Goal: Use online tool/utility

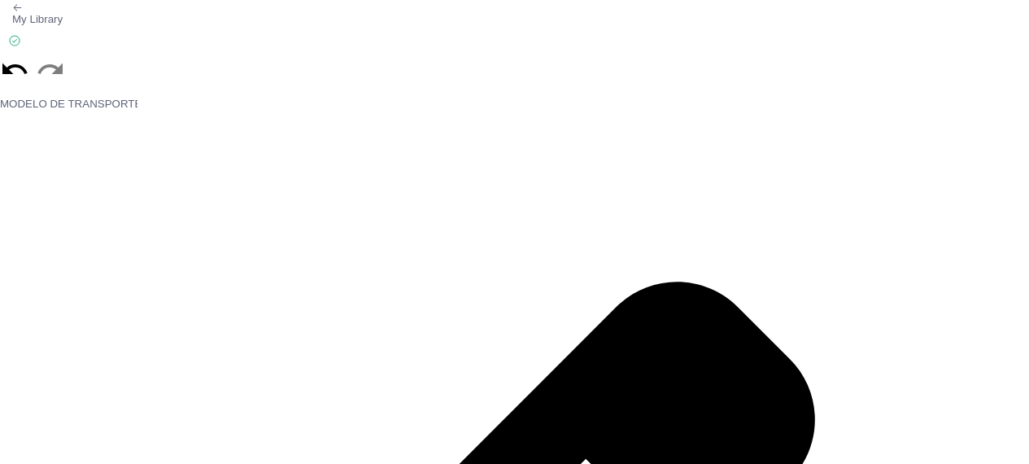
click at [33, 70] on div at bounding box center [32, 69] width 65 height 29
click at [42, 71] on icon at bounding box center [49, 68] width 25 height 11
click at [15, 62] on icon at bounding box center [14, 69] width 29 height 29
click at [53, 71] on icon at bounding box center [50, 69] width 29 height 29
drag, startPoint x: 1041, startPoint y: 0, endPoint x: 533, endPoint y: 55, distance: 510.8
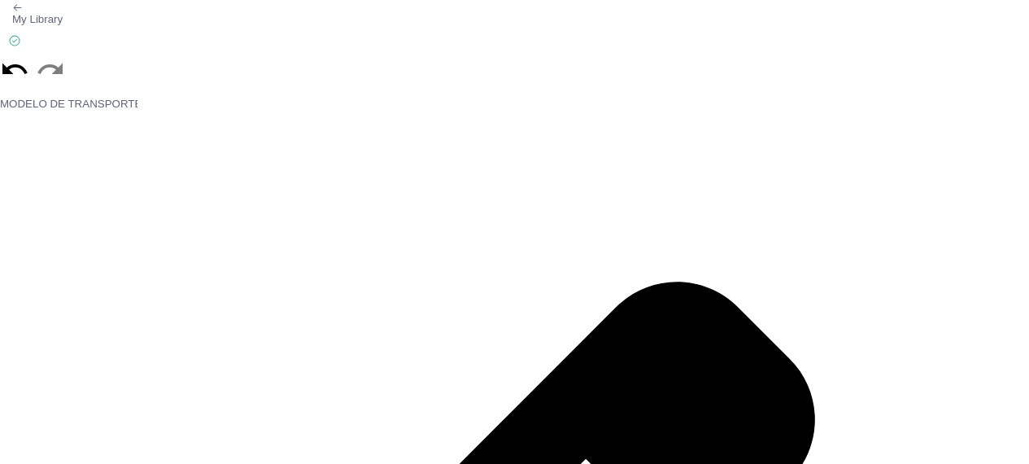
click at [527, 59] on div at bounding box center [514, 69] width 1029 height 29
